Goal: Find specific page/section: Find specific page/section

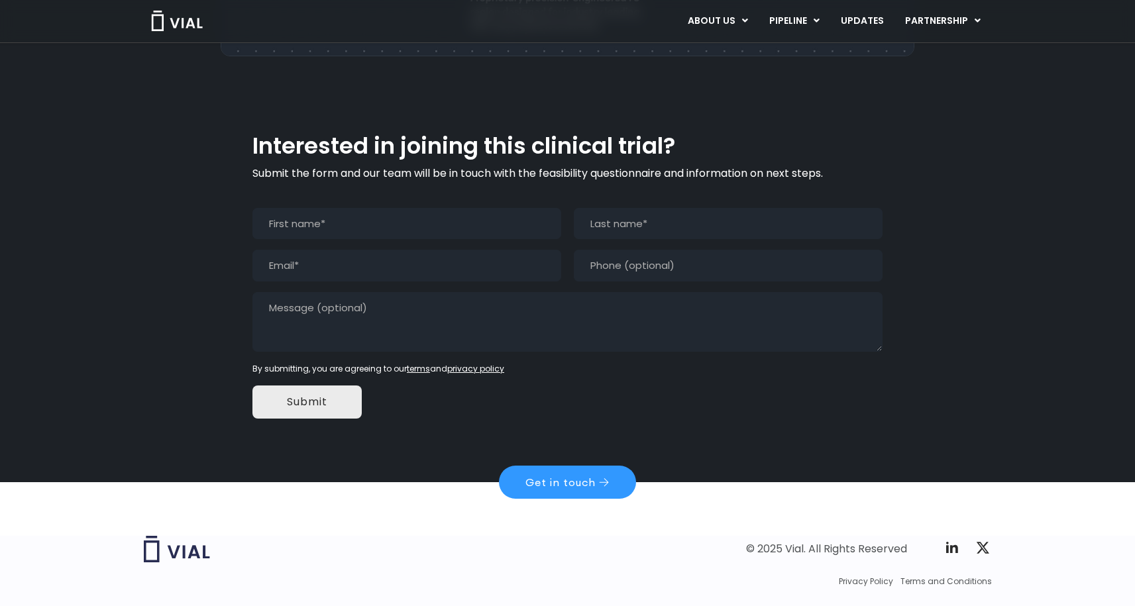
scroll to position [1213, 0]
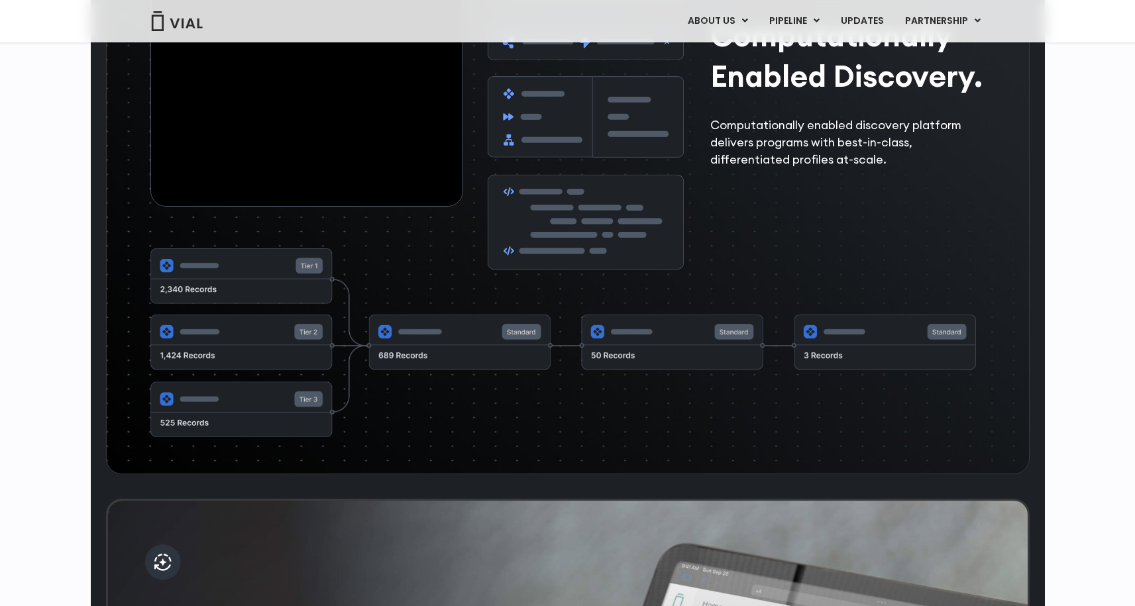
scroll to position [2402, 0]
